Goal: Check status: Check status

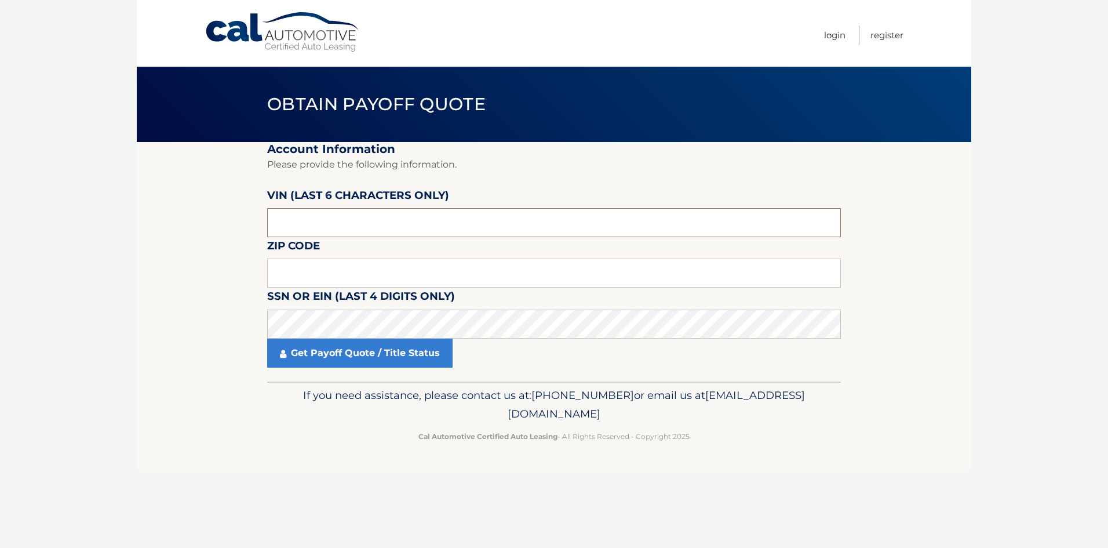
click at [450, 214] on input "text" at bounding box center [554, 222] width 574 height 29
type input "657544"
click at [340, 267] on input "text" at bounding box center [554, 273] width 574 height 29
type input "11783"
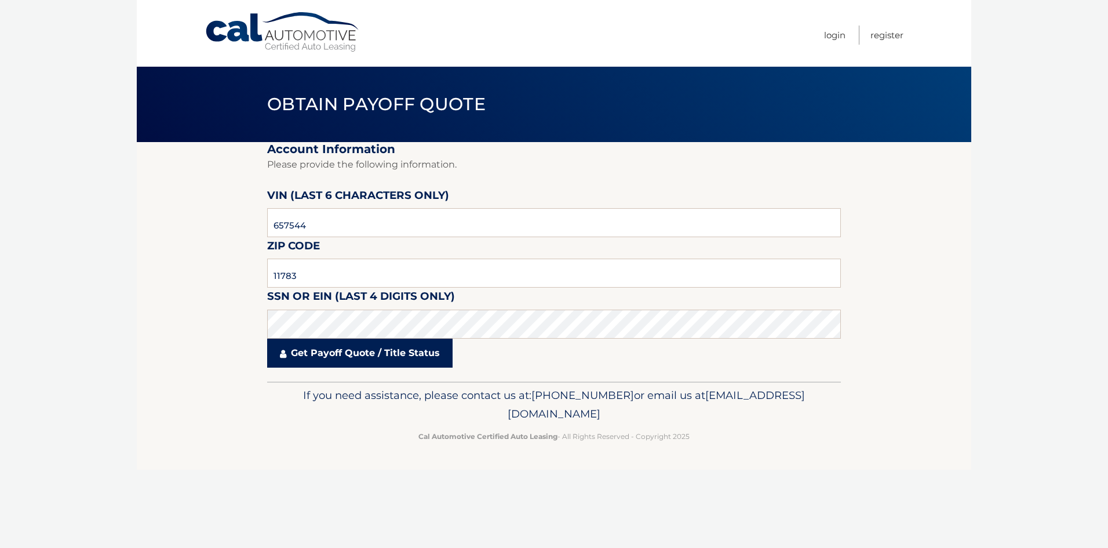
click at [376, 354] on link "Get Payoff Quote / Title Status" at bounding box center [360, 353] width 186 height 29
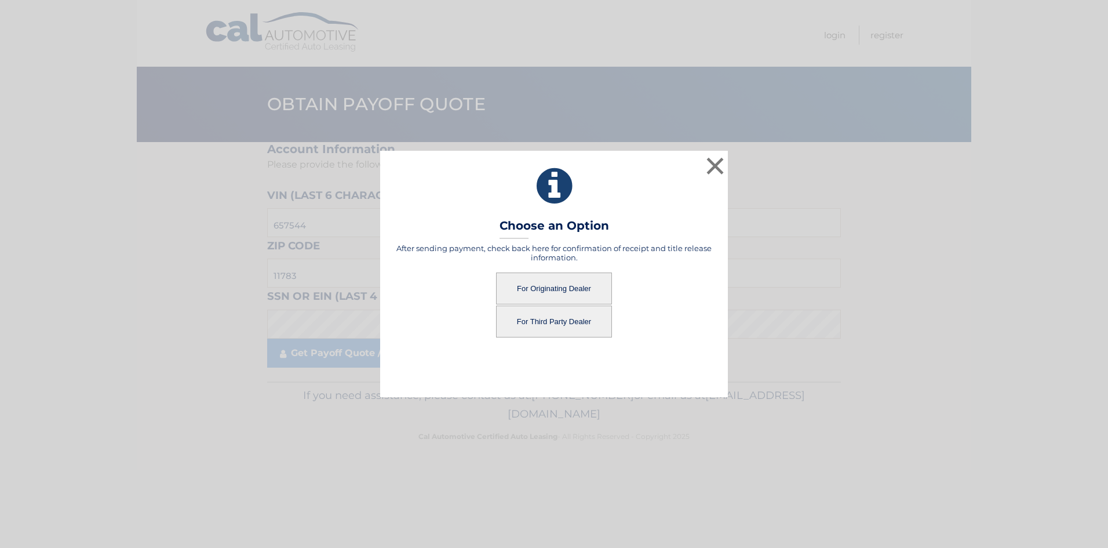
click at [566, 288] on button "For Originating Dealer" at bounding box center [554, 288] width 116 height 32
click at [565, 285] on button "For Originating Dealer" at bounding box center [554, 288] width 116 height 32
